Goal: Transaction & Acquisition: Obtain resource

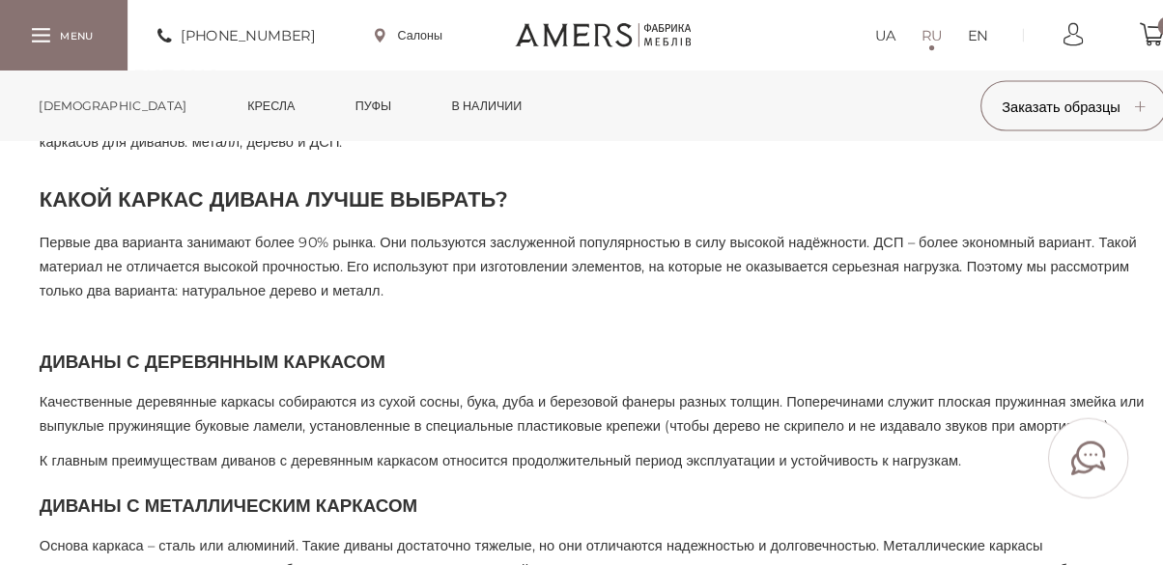
scroll to position [1839, 0]
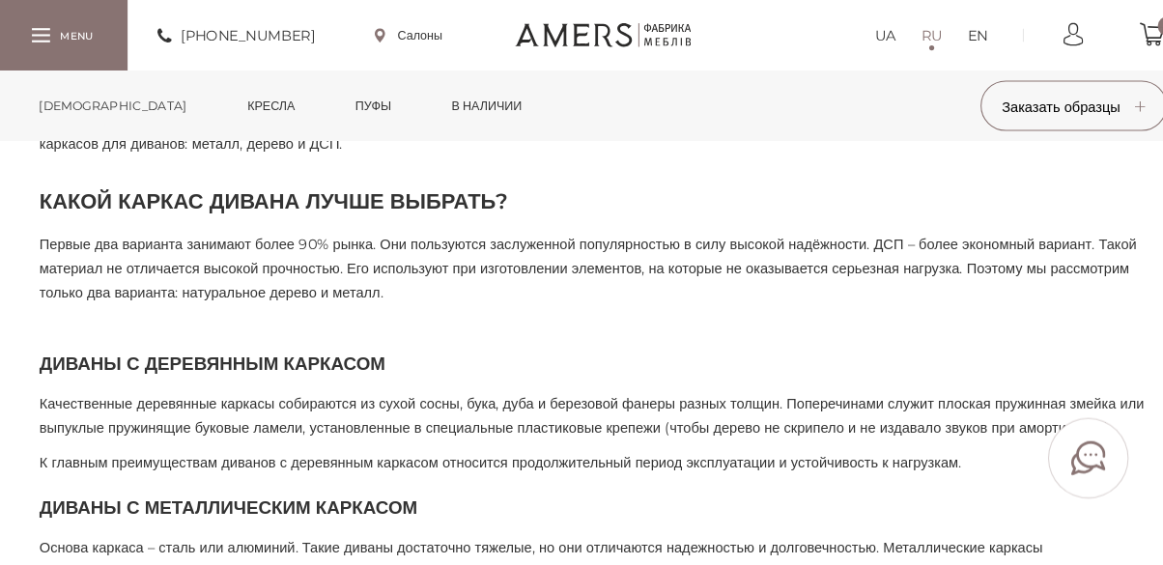
click at [73, 92] on link "[DEMOGRAPHIC_DATA]" at bounding box center [111, 102] width 171 height 68
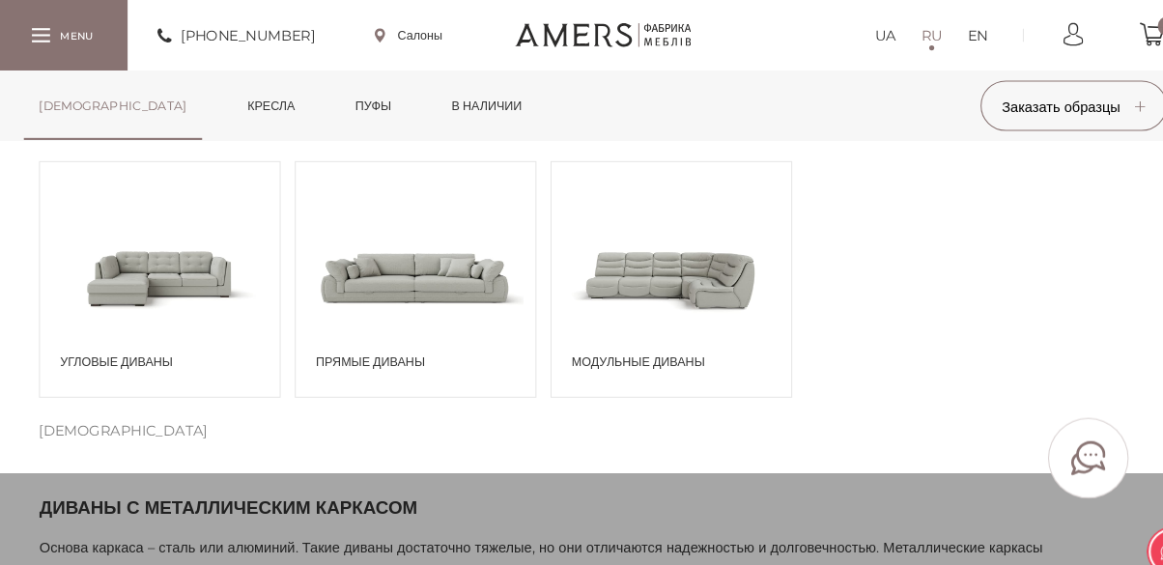
click at [433, 285] on span at bounding box center [402, 266] width 230 height 134
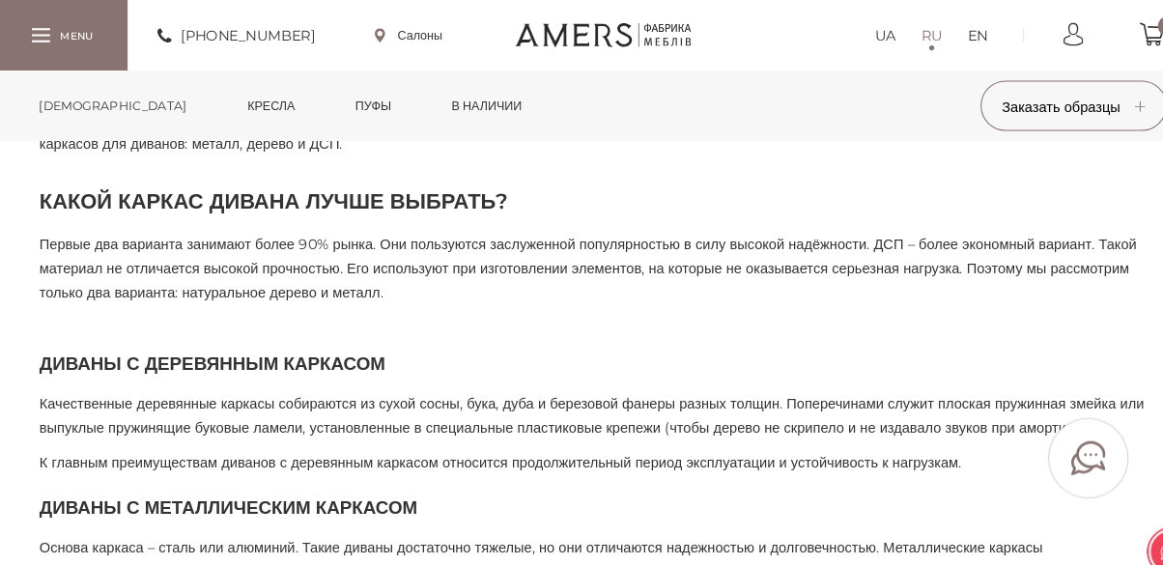
click at [87, 100] on link "[DEMOGRAPHIC_DATA]" at bounding box center [111, 102] width 171 height 68
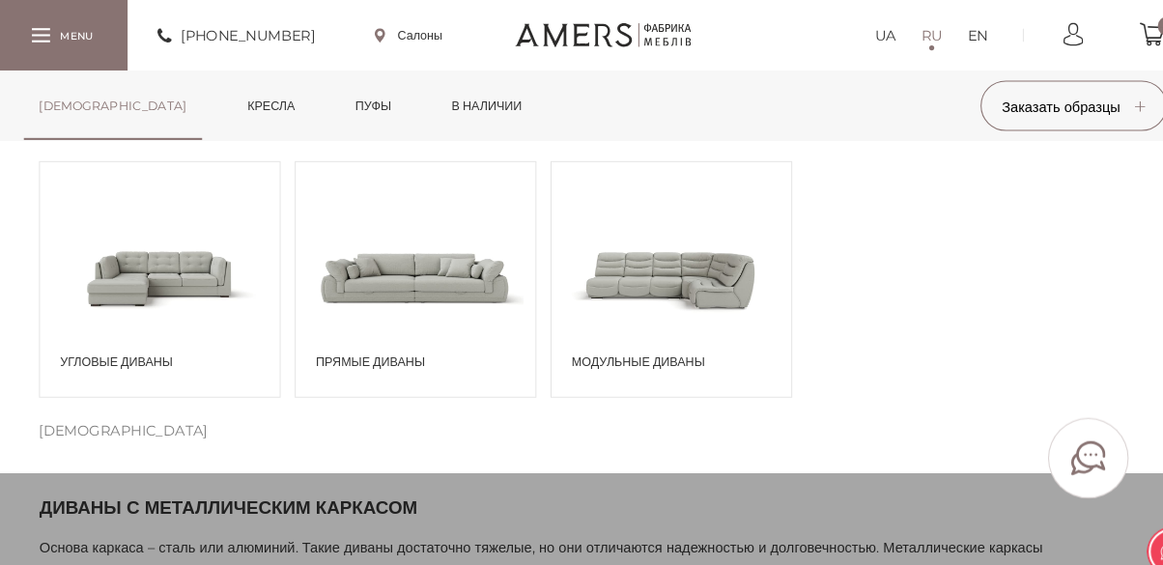
click at [383, 295] on span at bounding box center [402, 266] width 230 height 134
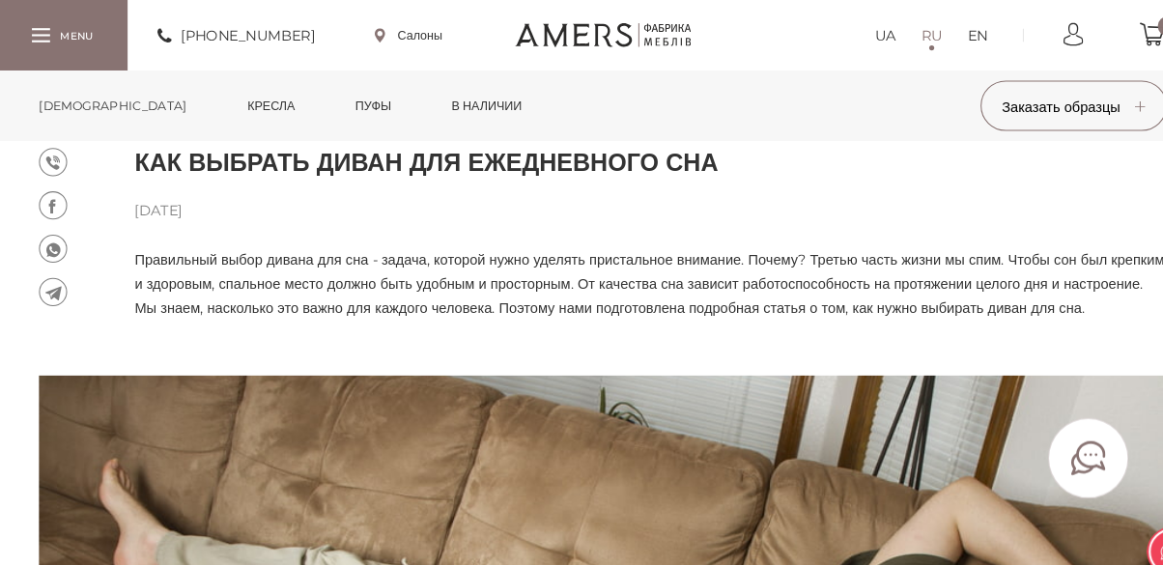
scroll to position [0, 0]
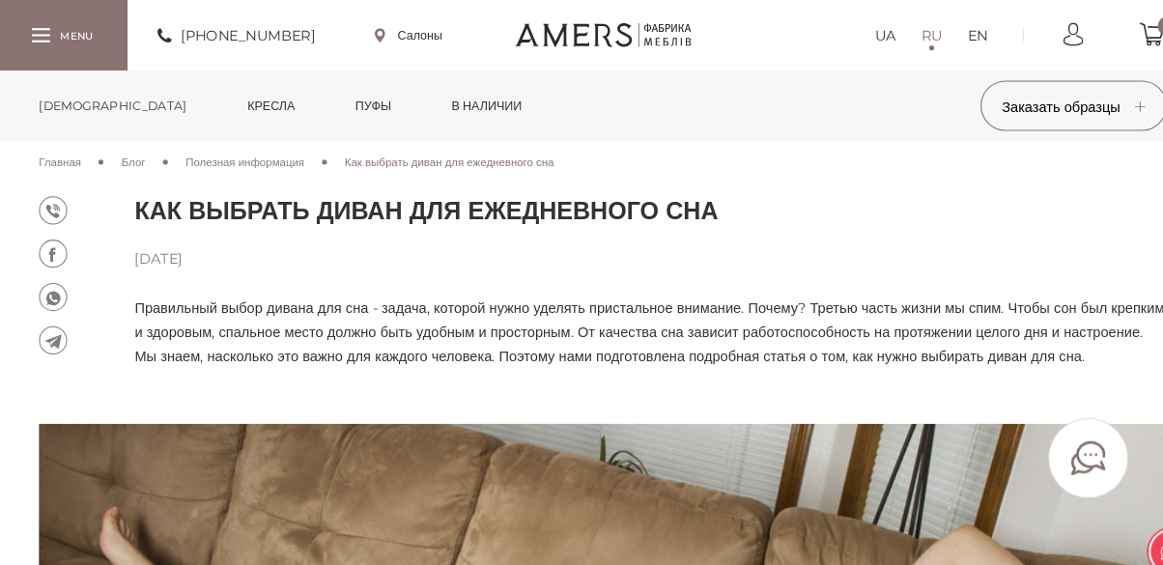
click at [43, 36] on div at bounding box center [42, 34] width 17 height 14
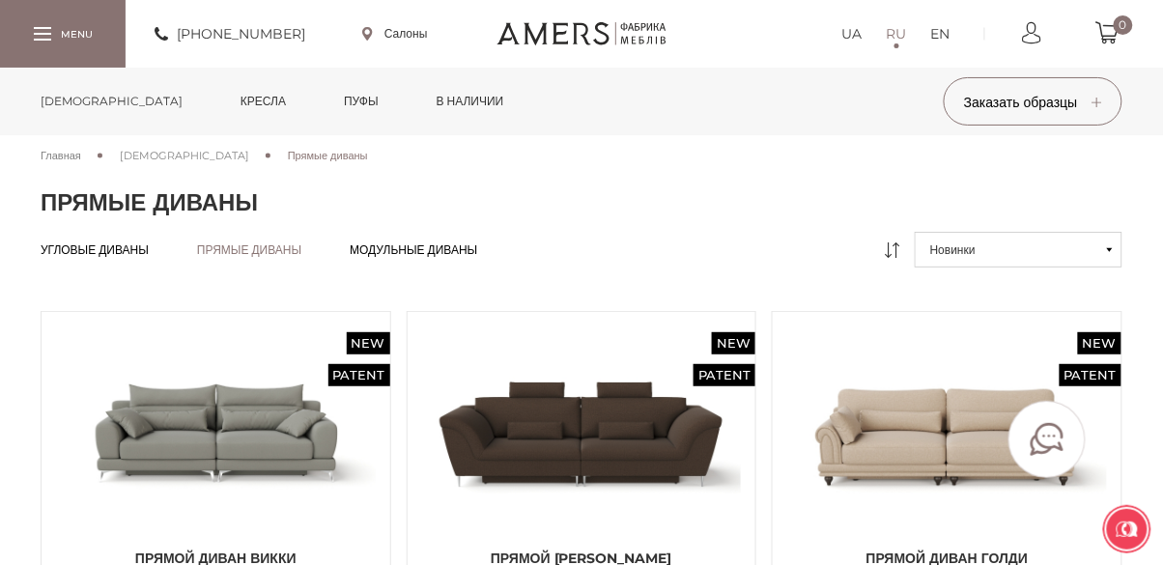
click at [477, 247] on span "Модульные диваны" at bounding box center [413, 249] width 127 height 15
click at [1030, 122] on button "Заказать образцы" at bounding box center [1033, 101] width 179 height 48
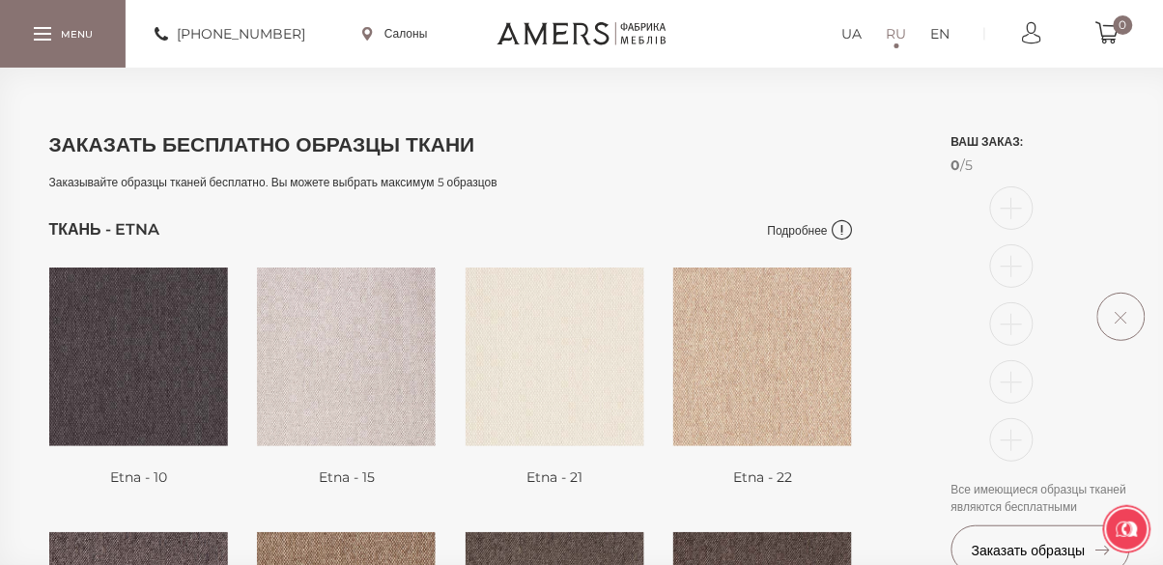
click at [1025, 426] on li at bounding box center [1011, 439] width 43 height 43
click at [1017, 440] on li at bounding box center [1011, 439] width 43 height 43
click at [1029, 207] on li at bounding box center [1011, 207] width 43 height 43
click at [1013, 424] on li at bounding box center [1011, 439] width 43 height 43
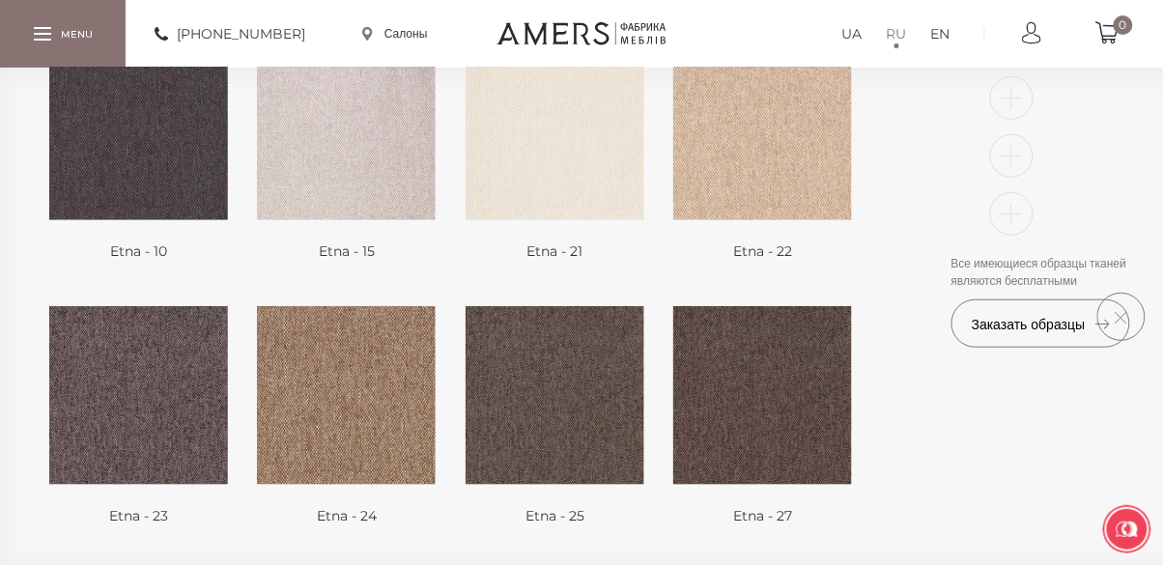
scroll to position [227, 0]
